Goal: Task Accomplishment & Management: Manage account settings

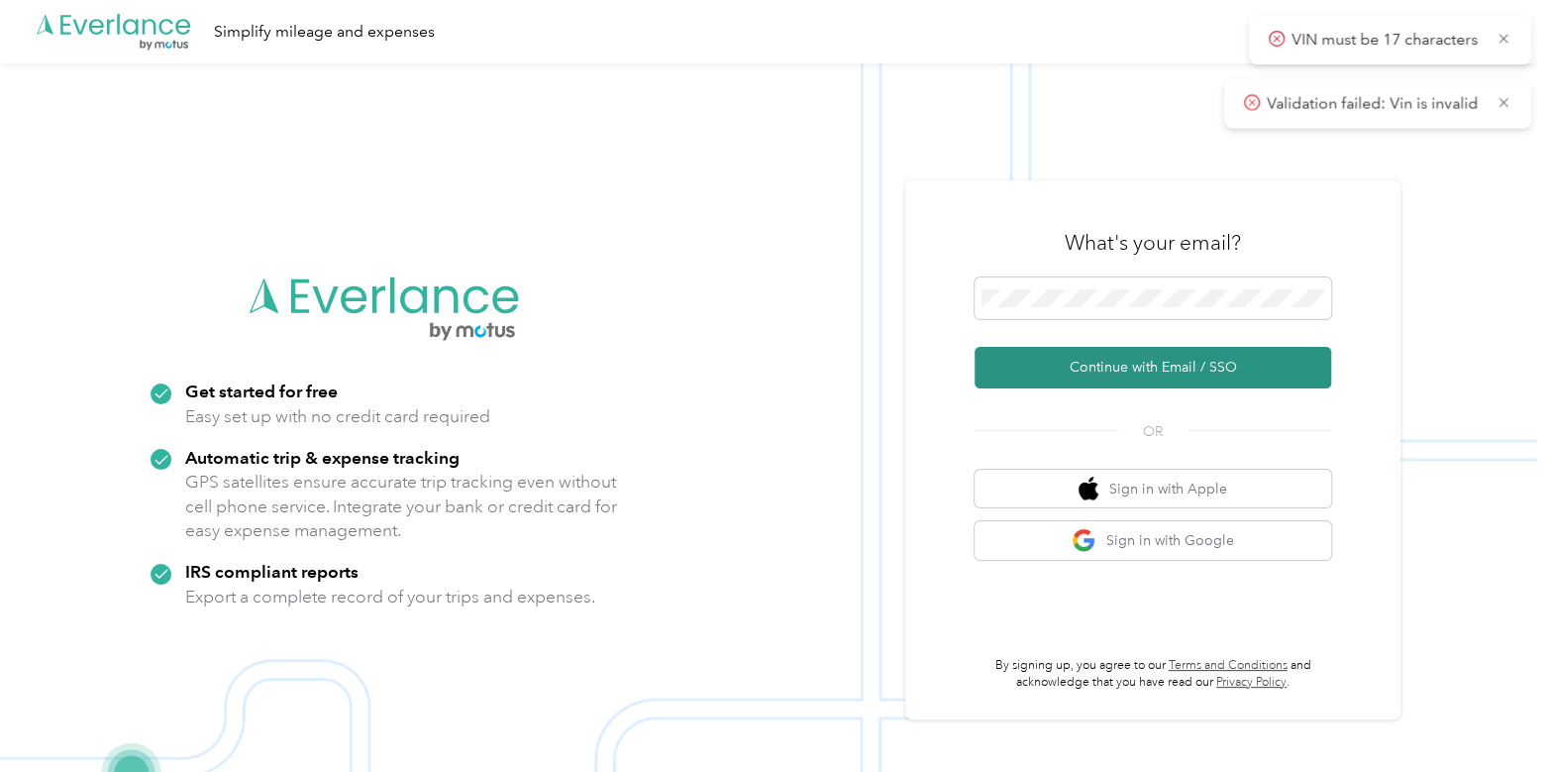
click at [1078, 375] on button "Continue with Email / SSO" at bounding box center [1153, 368] width 357 height 42
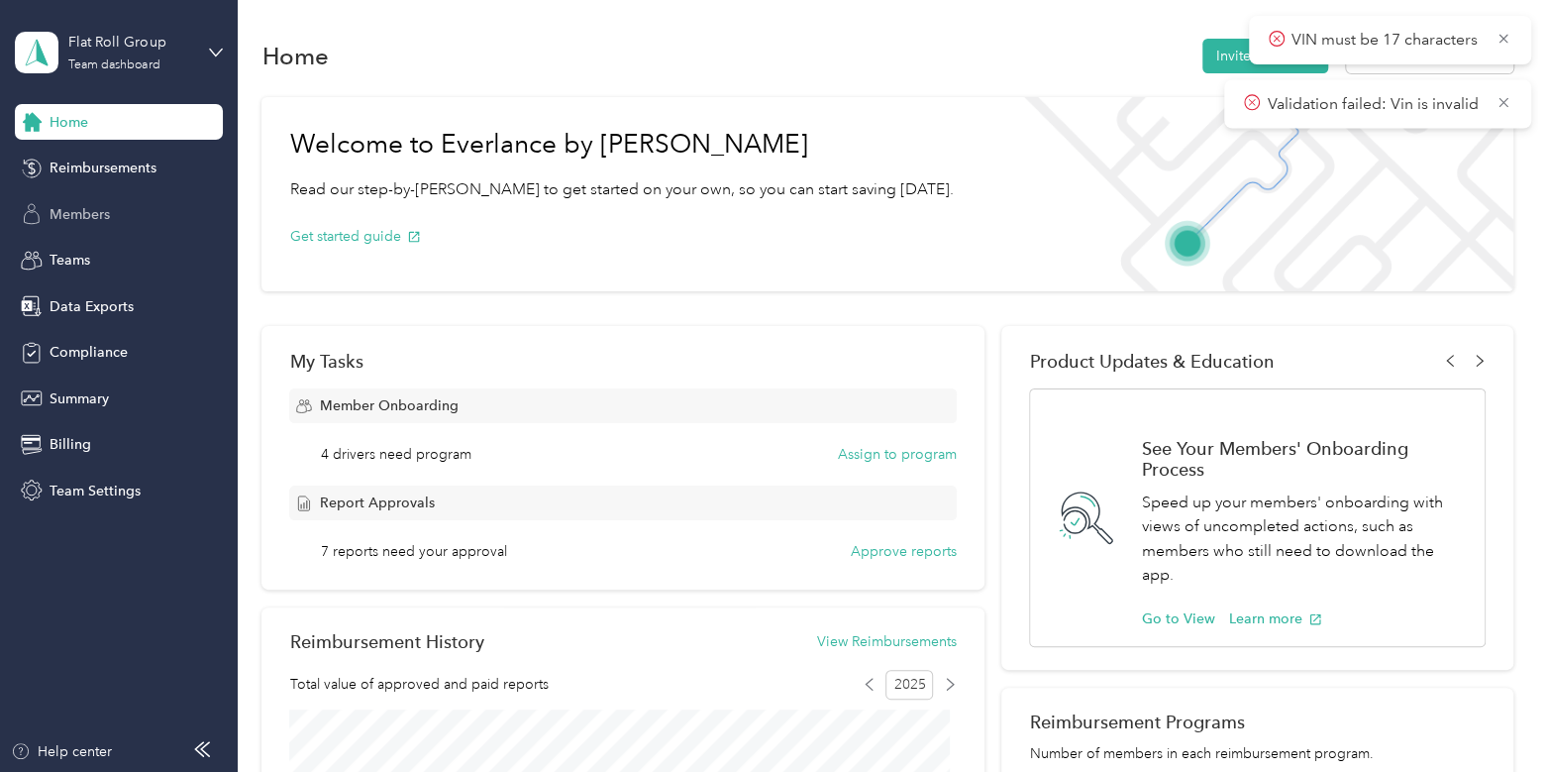
click at [151, 210] on div "Members" at bounding box center [119, 214] width 208 height 36
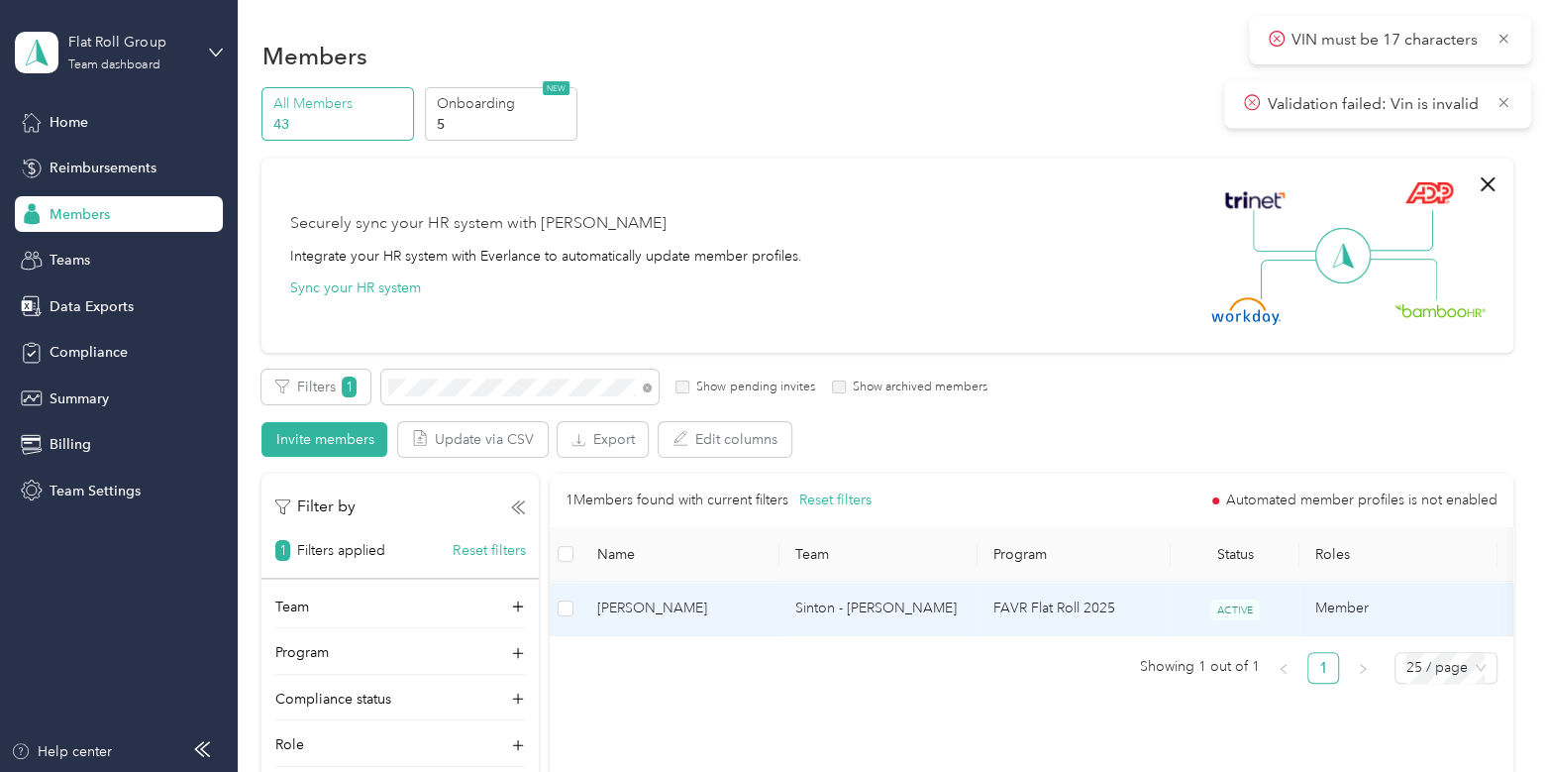
click at [772, 598] on td "[PERSON_NAME]" at bounding box center [680, 608] width 198 height 54
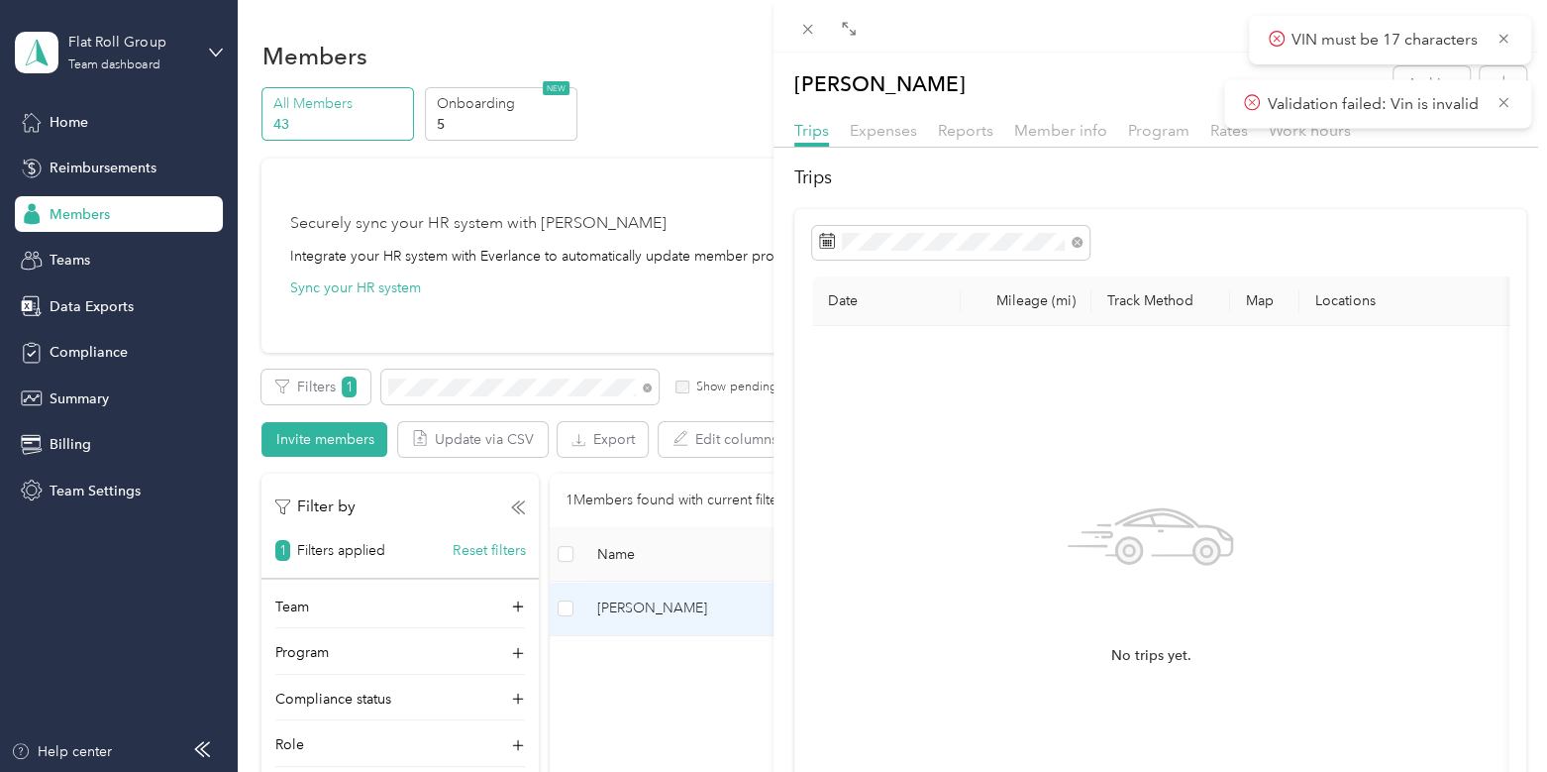
click at [1044, 141] on div "Member info" at bounding box center [1060, 131] width 93 height 25
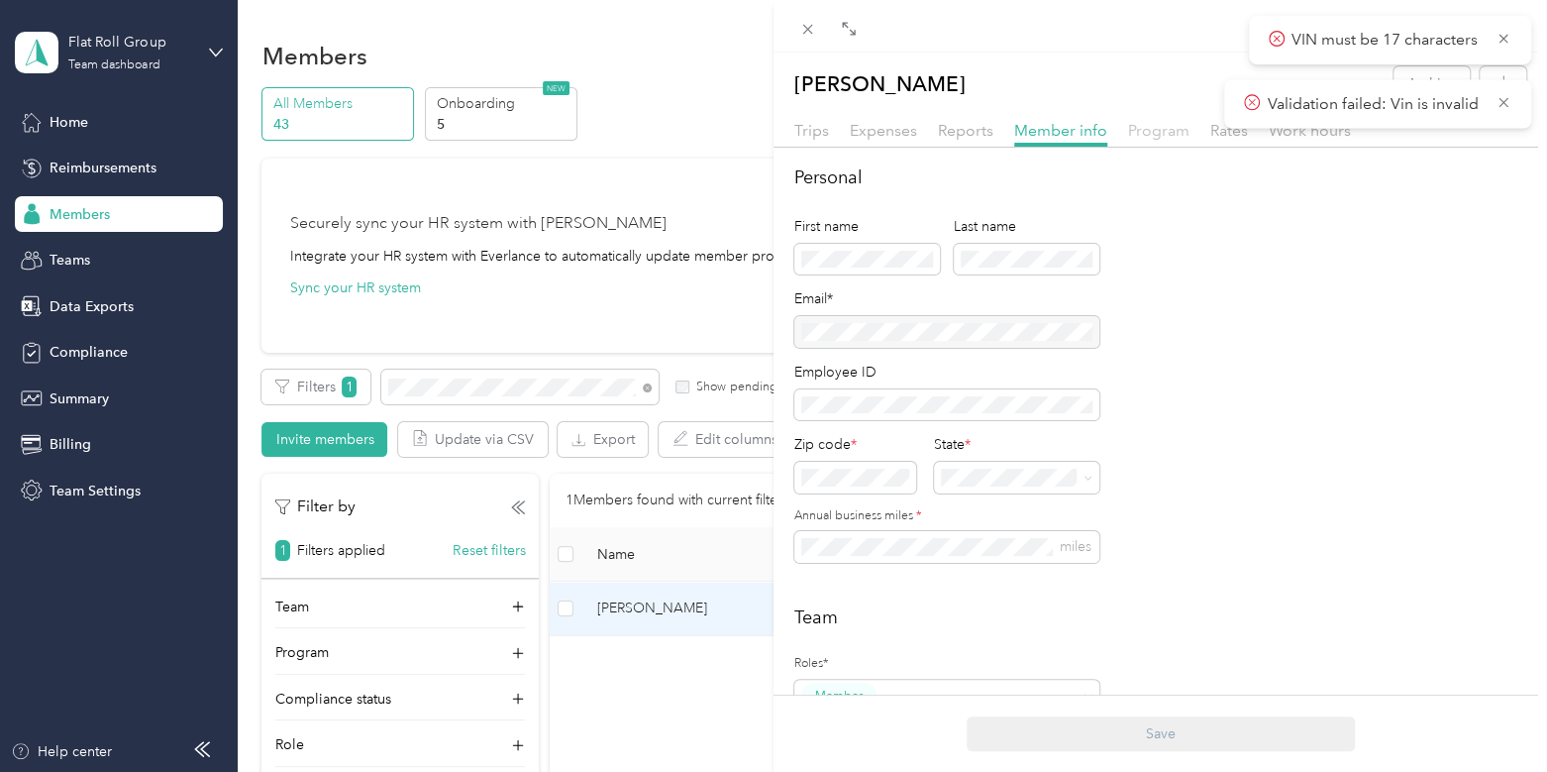
click at [1153, 132] on span "Program" at bounding box center [1158, 130] width 61 height 19
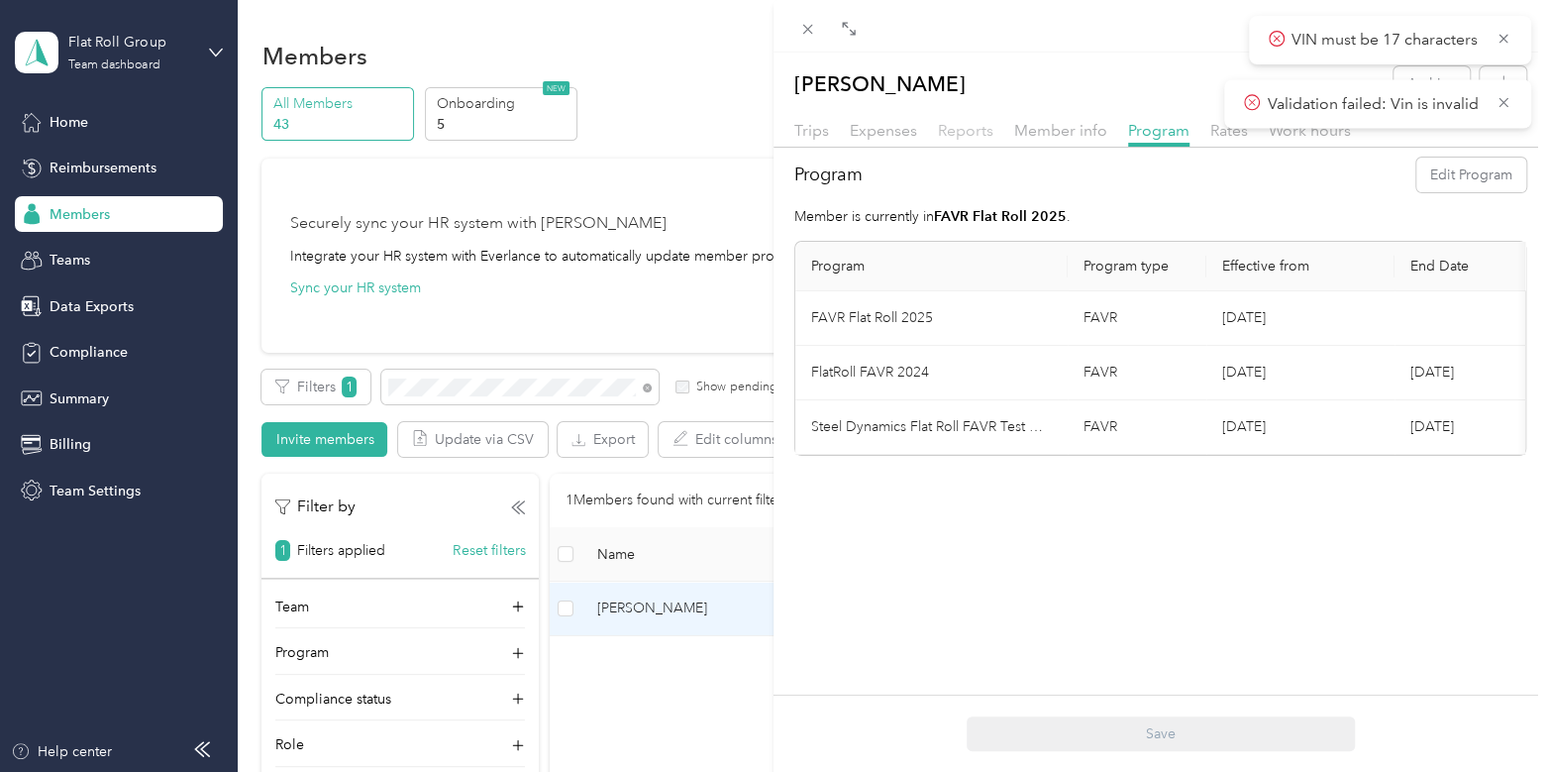
click at [969, 136] on span "Reports" at bounding box center [965, 130] width 55 height 19
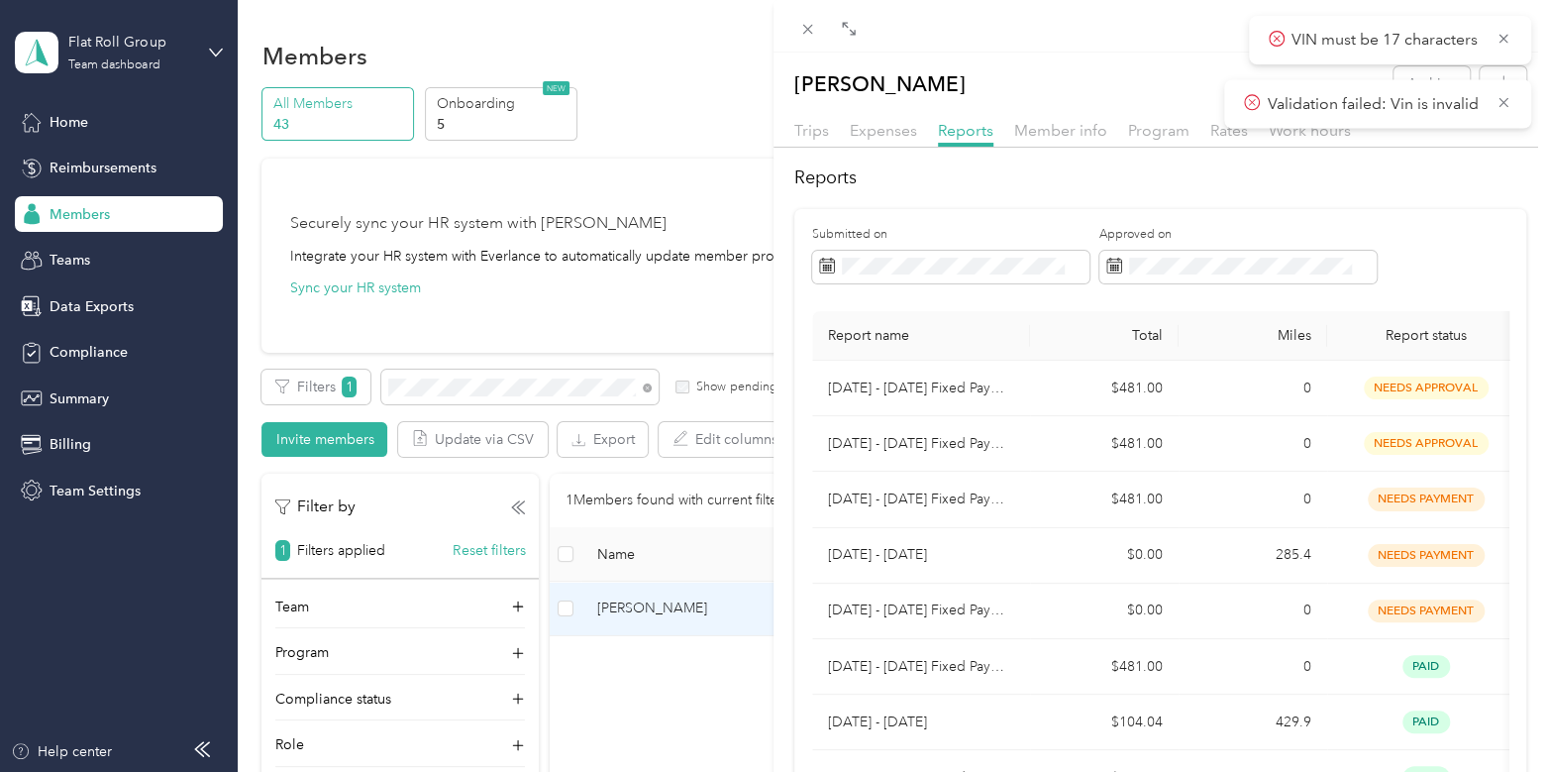
click at [168, 55] on div "[PERSON_NAME] Archive Trips Expenses Reports Member info Program Rates Work hou…" at bounding box center [773, 386] width 1547 height 772
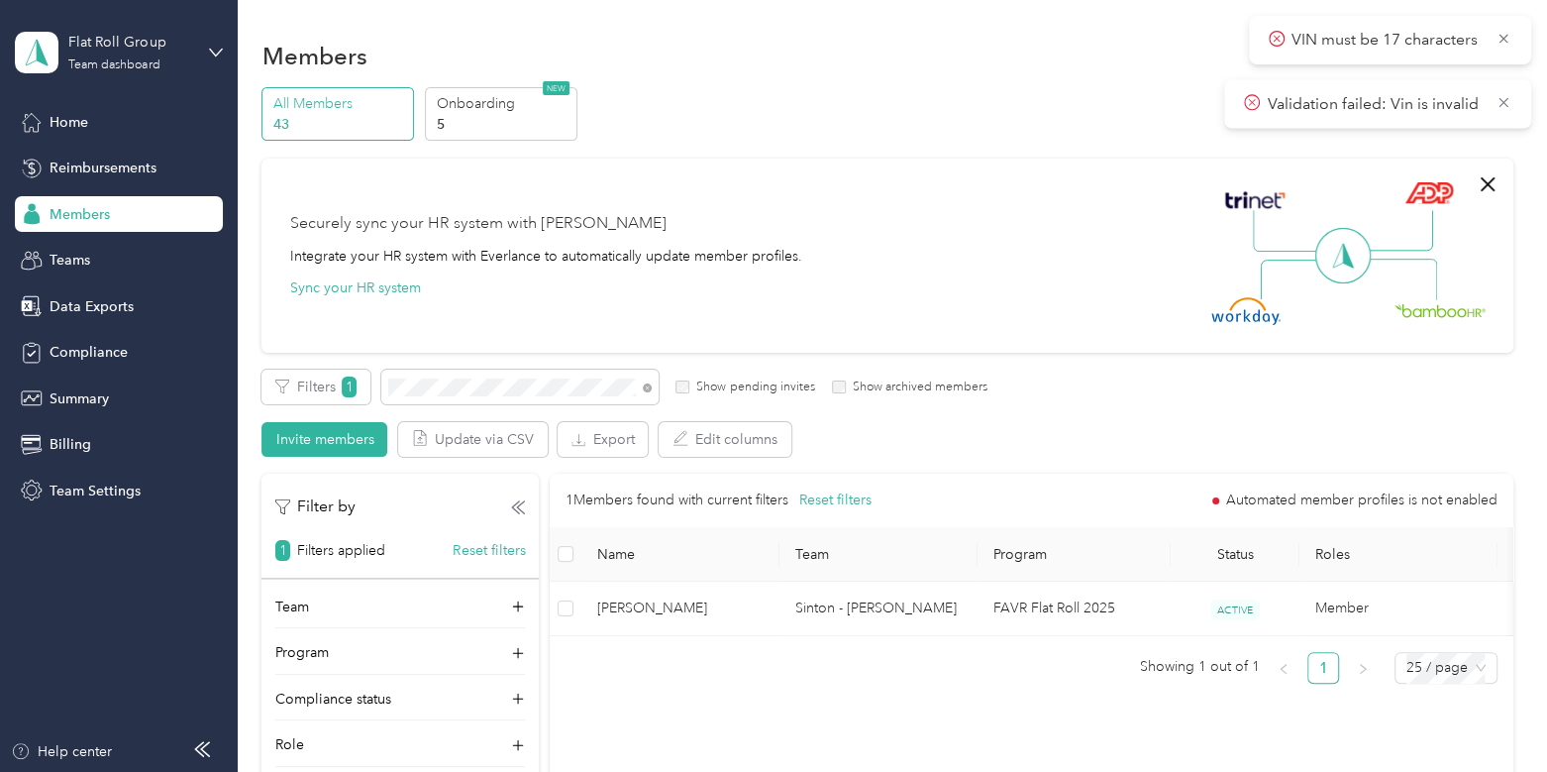
click at [128, 37] on div at bounding box center [773, 386] width 1547 height 772
click at [124, 43] on div "Flat Roll Group" at bounding box center [130, 42] width 124 height 21
click at [120, 243] on div "Log out" at bounding box center [223, 253] width 389 height 35
